Goal: Information Seeking & Learning: Learn about a topic

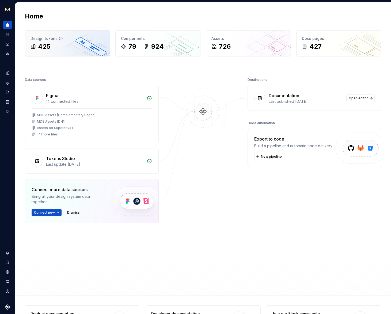
click at [61, 42] on div "425" at bounding box center [68, 46] width 74 height 9
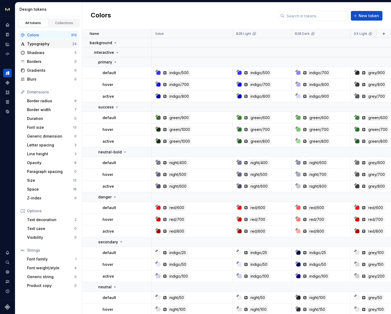
click at [49, 44] on div "Typography" at bounding box center [49, 43] width 45 height 5
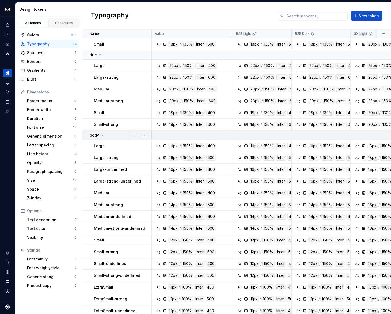
scroll to position [39, 0]
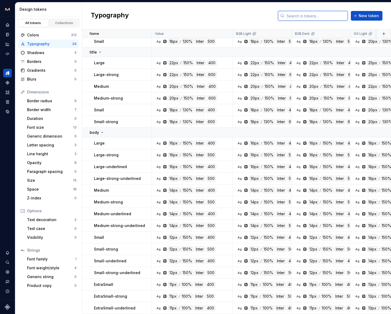
click at [307, 14] on input "text" at bounding box center [316, 16] width 63 height 10
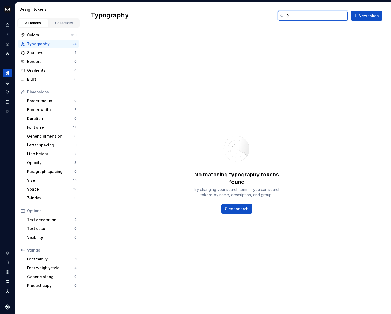
type input "["
drag, startPoint x: 311, startPoint y: 18, endPoint x: 101, endPoint y: 41, distance: 210.8
click at [283, 18] on div "preset" at bounding box center [313, 16] width 70 height 10
click at [35, 46] on div "Typography" at bounding box center [49, 43] width 45 height 5
drag, startPoint x: 305, startPoint y: 18, endPoint x: 264, endPoint y: 17, distance: 41.0
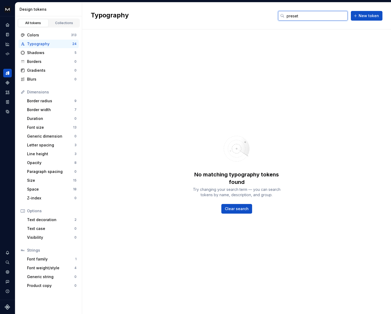
click at [264, 17] on div "Typography preset New token" at bounding box center [236, 15] width 309 height 27
type input "s"
type input "textStyle"
click at [265, 46] on div "No matching typography tokens found Try changing your search term — you can sea…" at bounding box center [236, 171] width 309 height 285
click at [320, 13] on input "textStyle" at bounding box center [316, 16] width 63 height 10
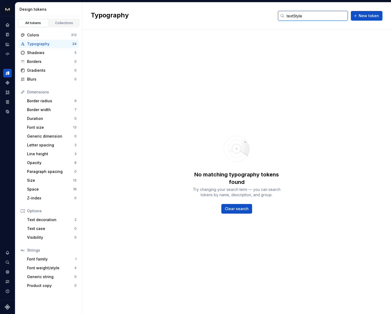
click at [321, 14] on input "textStyle" at bounding box center [316, 16] width 63 height 10
click at [38, 42] on div "Typography" at bounding box center [49, 43] width 45 height 5
click at [247, 211] on span "Clear search" at bounding box center [237, 208] width 24 height 5
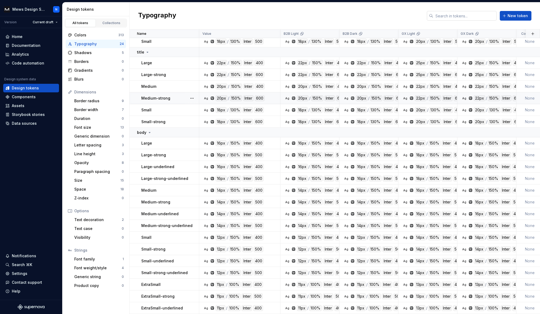
click at [391, 16] on input "text" at bounding box center [464, 16] width 63 height 10
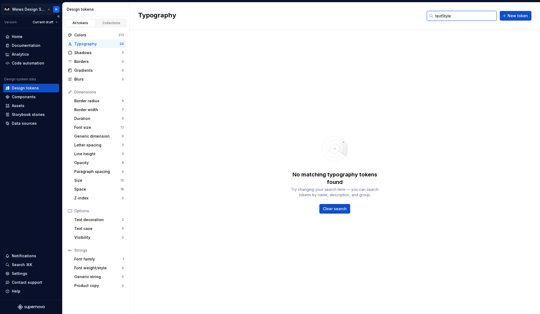
type input "textStyle"
click at [34, 10] on html "Mews Design System N Version Current draft Home Documentation Analytics Code au…" at bounding box center [270, 157] width 540 height 314
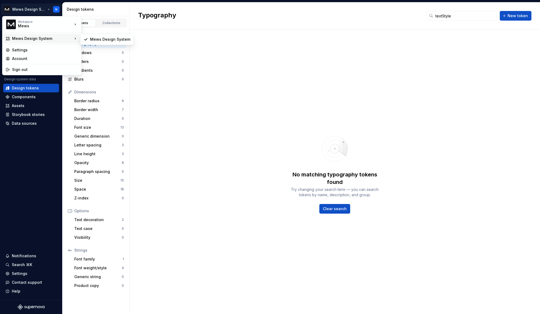
click at [45, 39] on div "Mews Design System" at bounding box center [42, 38] width 61 height 5
click at [35, 98] on html "Mews Design System N Version Current draft Home Documentation Analytics Code au…" at bounding box center [270, 157] width 540 height 314
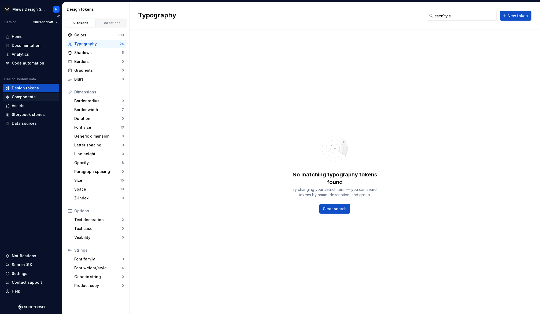
click at [31, 99] on div "Components" at bounding box center [24, 96] width 24 height 5
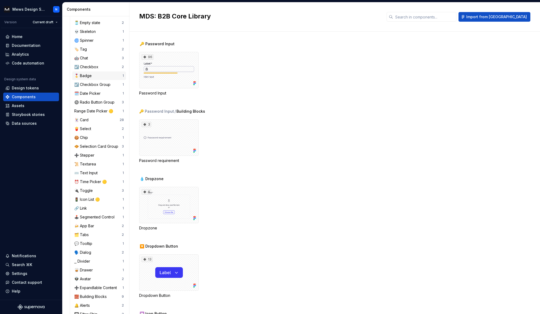
scroll to position [244, 0]
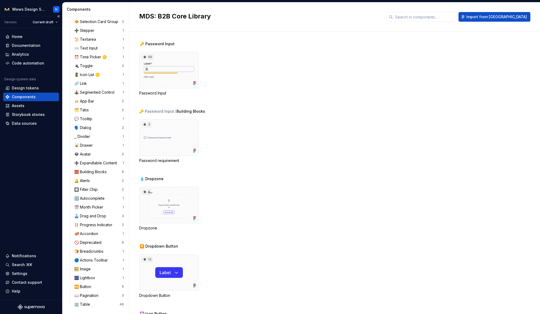
click at [14, 19] on div "Version Current draft" at bounding box center [31, 22] width 61 height 12
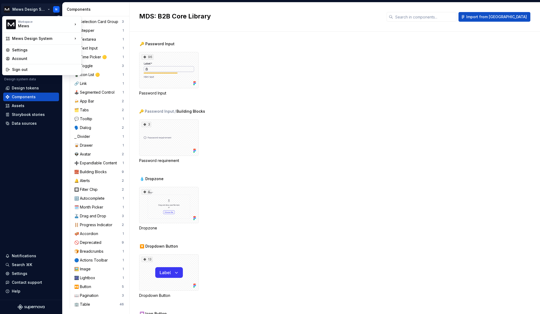
click at [37, 13] on html "Mews Design System N Version Current draft Home Documentation Analytics Code au…" at bounding box center [270, 157] width 540 height 314
click at [35, 163] on html "Mews Design System N Version Current draft Home Documentation Analytics Code au…" at bounding box center [270, 157] width 540 height 314
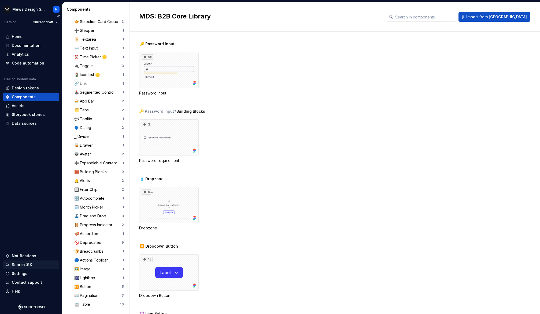
click at [22, 263] on div "Search ⌘K" at bounding box center [22, 264] width 20 height 5
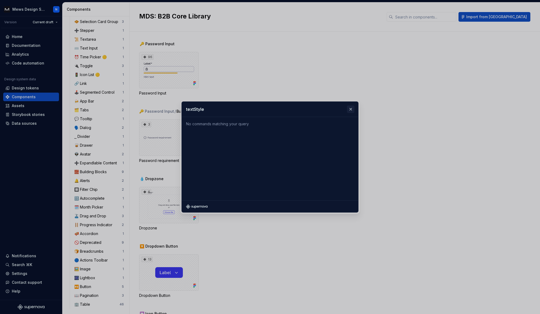
type input "textStyle"
click at [351, 109] on button "button" at bounding box center [351, 110] width 8 height 8
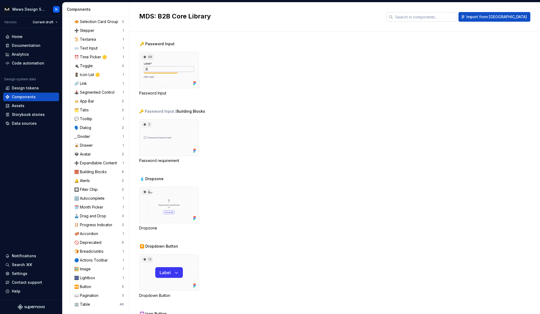
click at [391, 16] on input "text" at bounding box center [424, 17] width 63 height 10
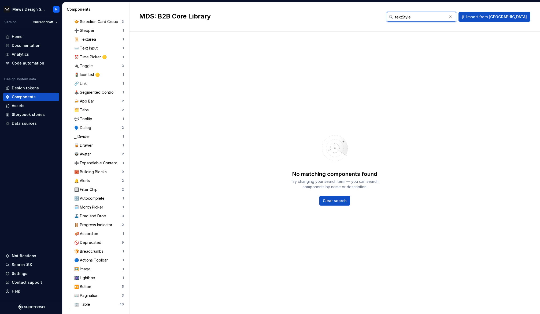
click at [391, 17] on input "textStyle" at bounding box center [420, 17] width 54 height 10
click at [391, 16] on input "textStyle" at bounding box center [420, 17] width 54 height 10
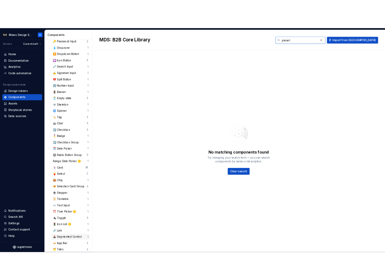
scroll to position [0, 0]
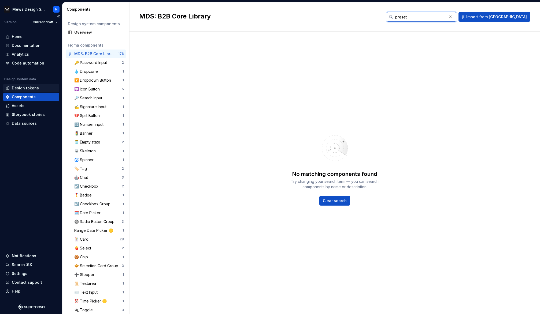
type input "preset"
click at [29, 89] on div "Design tokens" at bounding box center [25, 87] width 27 height 5
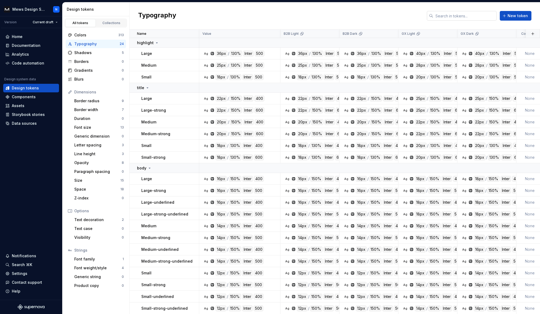
click at [391, 18] on input "text" at bounding box center [464, 16] width 63 height 10
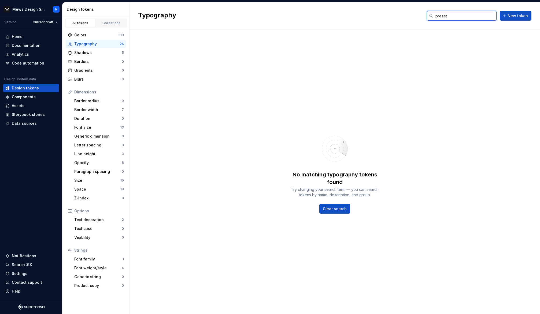
type input "preset"
click at [391, 41] on div "No matching typography tokens found Try changing your search term — you can sea…" at bounding box center [334, 171] width 410 height 285
click at [100, 260] on div "Font family" at bounding box center [98, 259] width 48 height 5
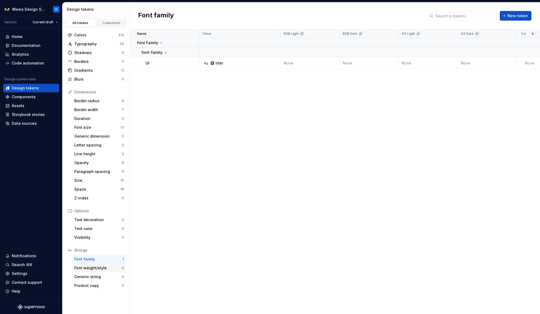
click at [102, 270] on div "Font weight/style" at bounding box center [97, 268] width 47 height 5
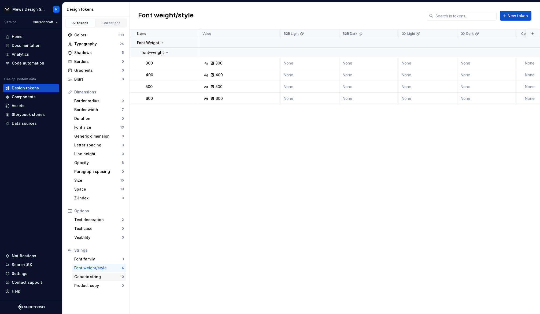
click at [102, 279] on div "Generic string" at bounding box center [97, 276] width 47 height 5
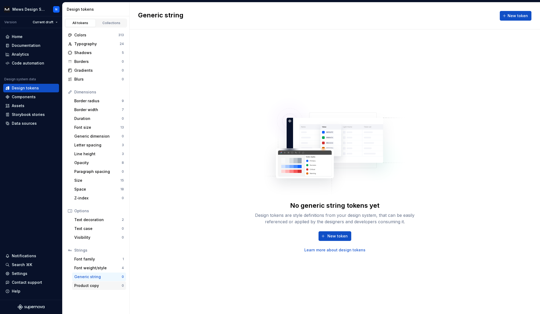
click at [101, 282] on div "Product copy 0" at bounding box center [99, 286] width 54 height 9
click at [35, 115] on div "Storybook stories" at bounding box center [28, 114] width 33 height 5
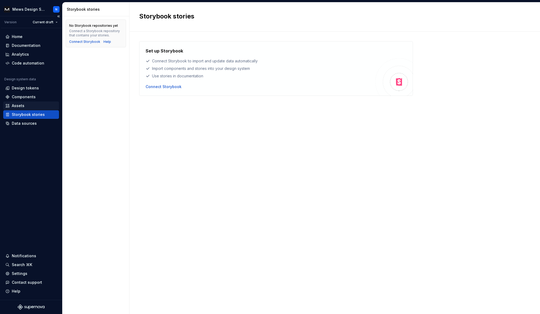
click at [34, 106] on div "Assets" at bounding box center [30, 105] width 51 height 5
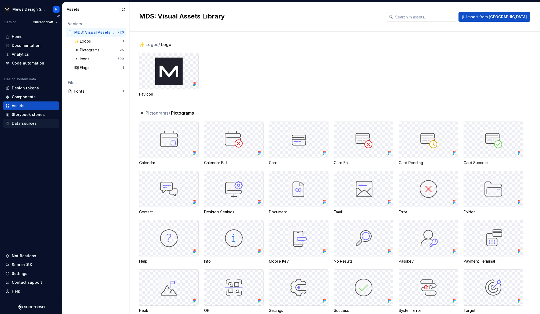
click at [33, 126] on div "Data sources" at bounding box center [24, 123] width 25 height 5
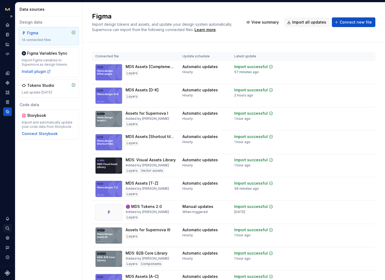
click at [8, 228] on icon "Search ⌘K" at bounding box center [7, 228] width 5 height 5
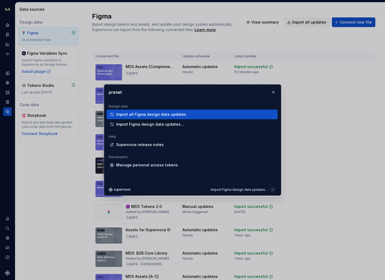
type input "preset"
click at [167, 117] on div "Import all Figma design data updates" at bounding box center [151, 114] width 70 height 5
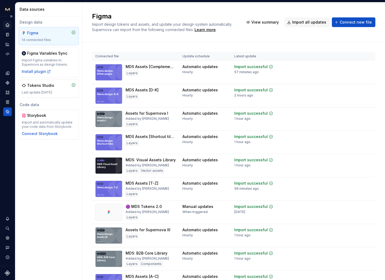
click at [5, 25] on icon "Home" at bounding box center [7, 25] width 5 height 5
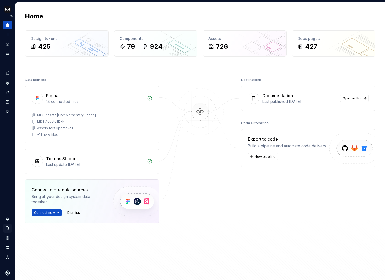
click at [7, 229] on icon "Search ⌘K" at bounding box center [7, 227] width 3 height 3
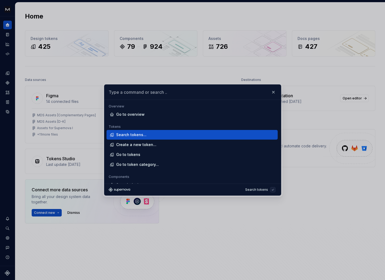
scroll to position [6, 0]
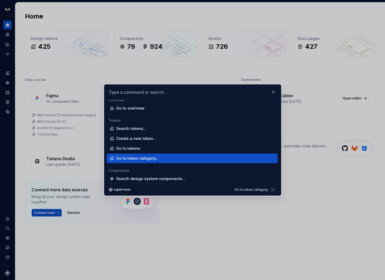
click at [141, 162] on div "Go to token category..." at bounding box center [191, 159] width 171 height 10
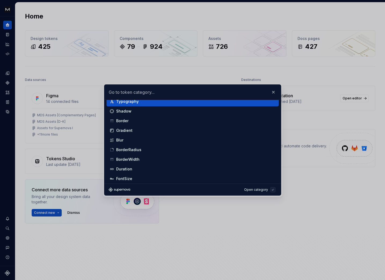
scroll to position [12, 0]
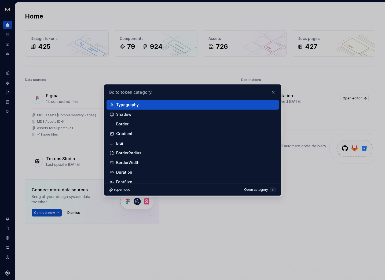
click at [141, 106] on div "Typography" at bounding box center [194, 104] width 157 height 5
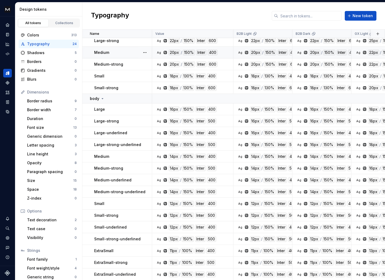
scroll to position [73, 0]
click at [132, 118] on div "Large-strong" at bounding box center [122, 120] width 57 height 5
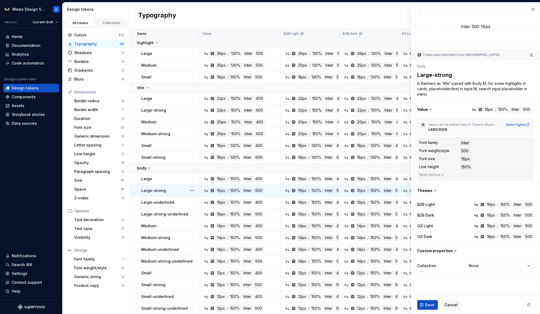
type textarea "*"
